Goal: Book appointment/travel/reservation

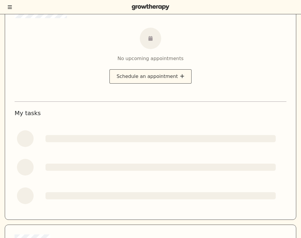
scroll to position [81, 0]
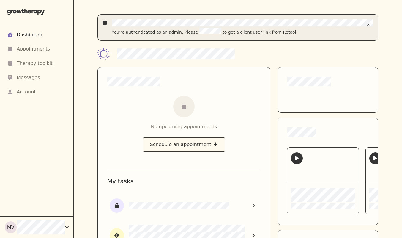
click at [231, 117] on div "No upcoming appointments Schedule an appointment" at bounding box center [183, 129] width 153 height 67
